Goal: Find specific page/section: Find specific page/section

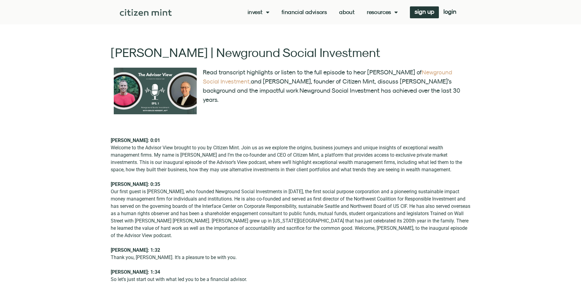
click at [349, 10] on link "About" at bounding box center [347, 12] width 16 height 6
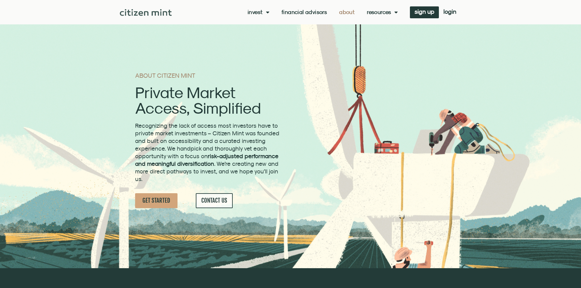
click at [303, 11] on link "Financial Advisors" at bounding box center [303, 12] width 45 height 6
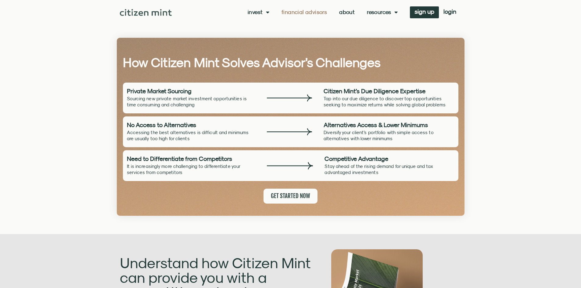
scroll to position [711, 0]
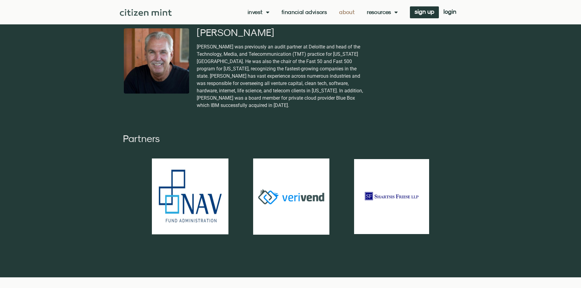
scroll to position [1626, 0]
